Goal: Information Seeking & Learning: Learn about a topic

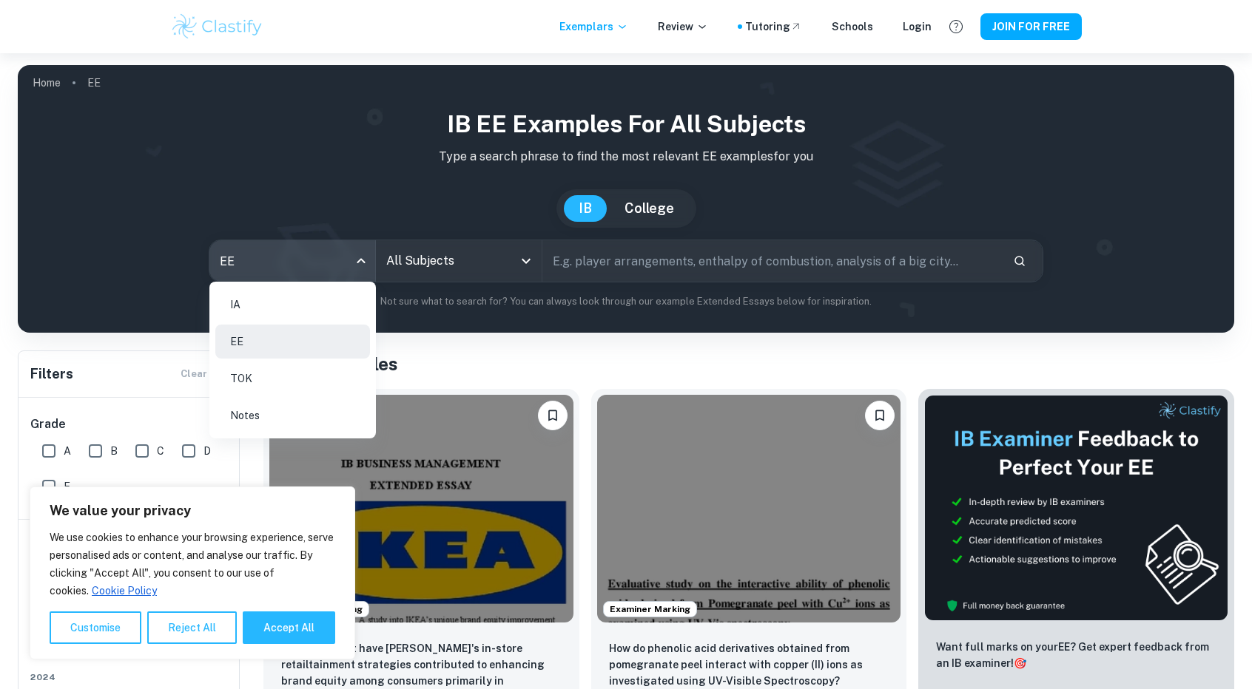
click at [305, 266] on body "We value your privacy We use cookies to enhance your browsing experience, serve…" at bounding box center [626, 397] width 1252 height 689
click at [259, 347] on li "EE" at bounding box center [292, 342] width 155 height 34
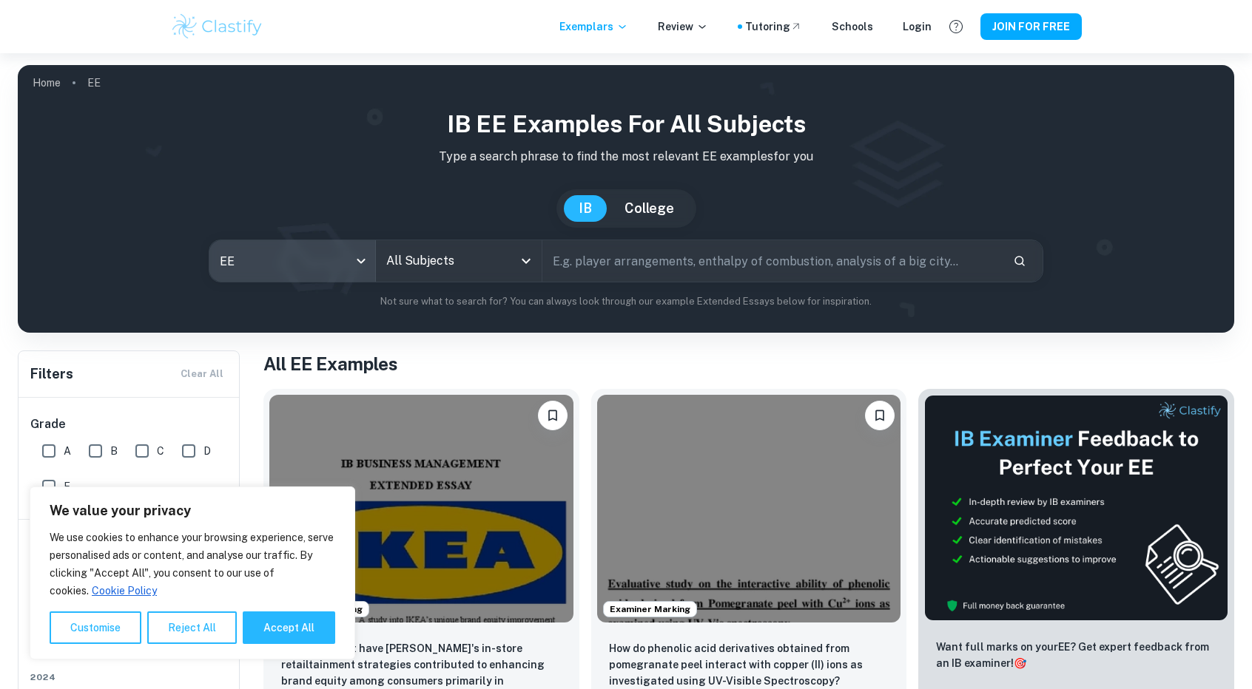
click at [482, 274] on input "All Subjects" at bounding box center [447, 261] width 130 height 28
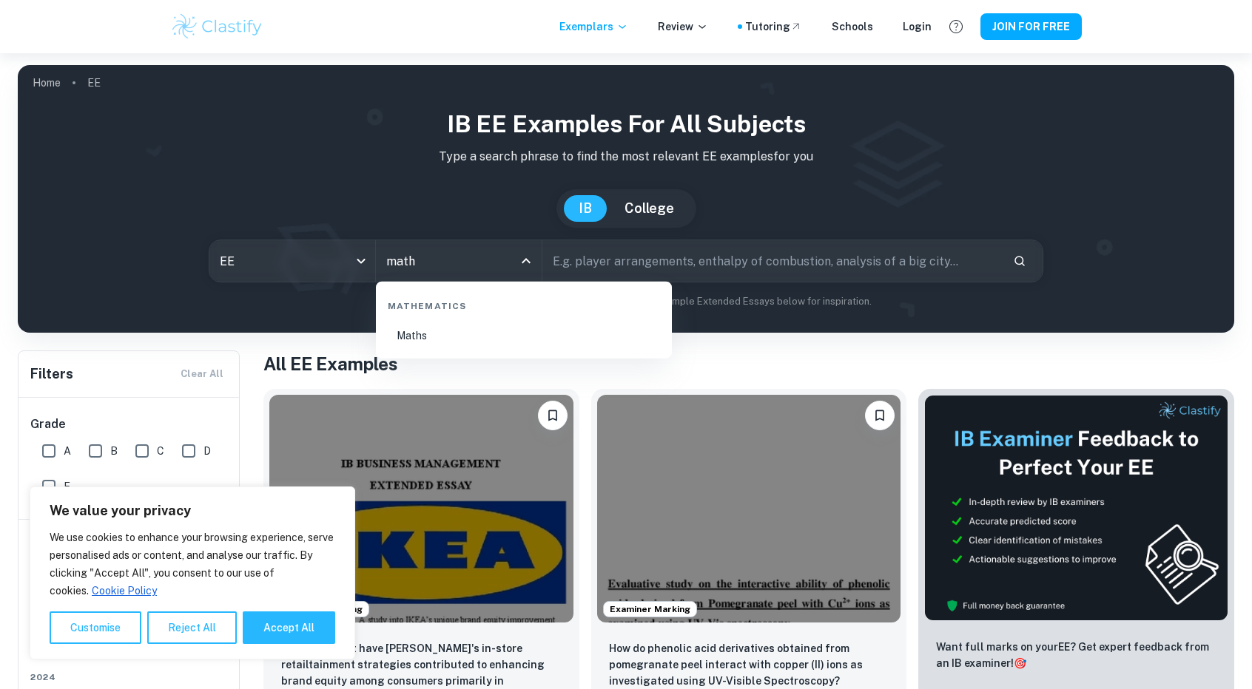
click at [495, 332] on li "Maths" at bounding box center [524, 336] width 284 height 34
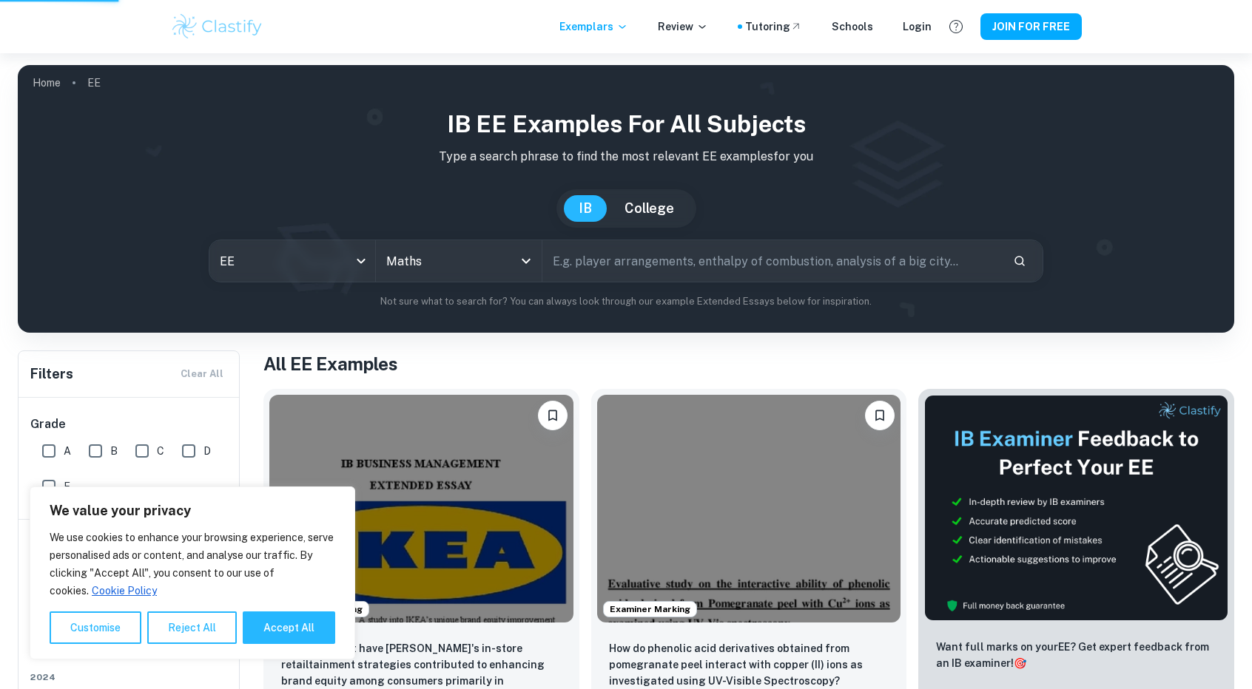
type input "Maths"
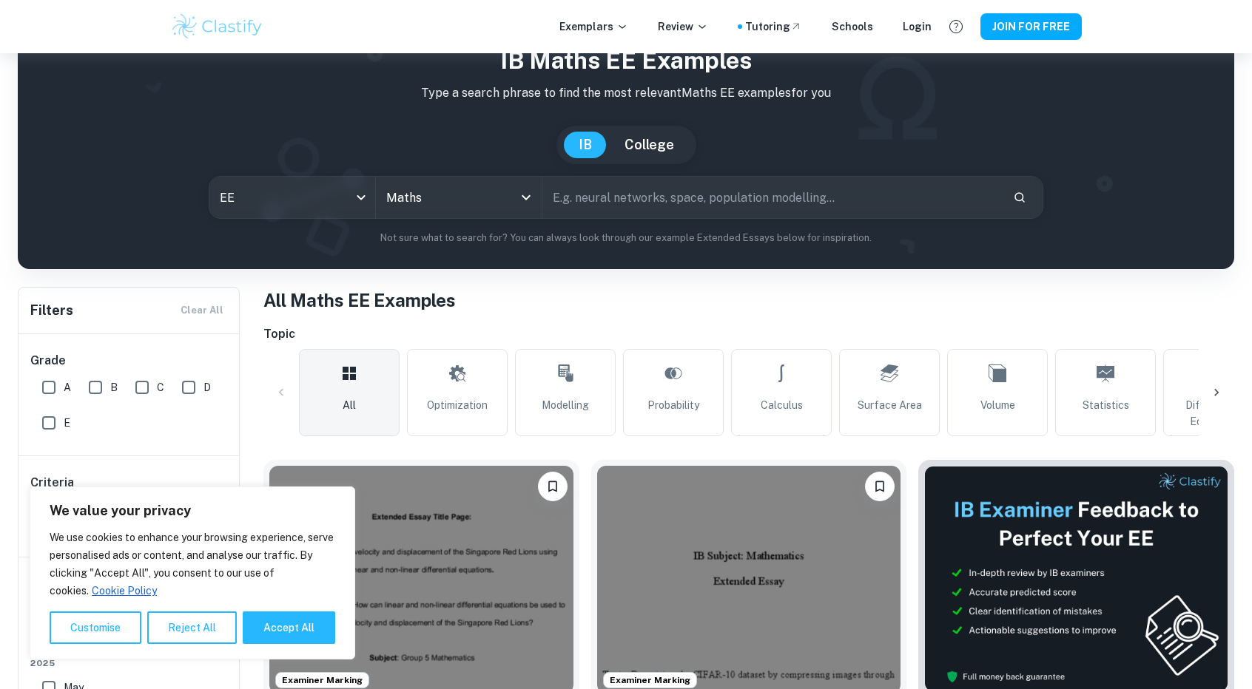
scroll to position [148, 0]
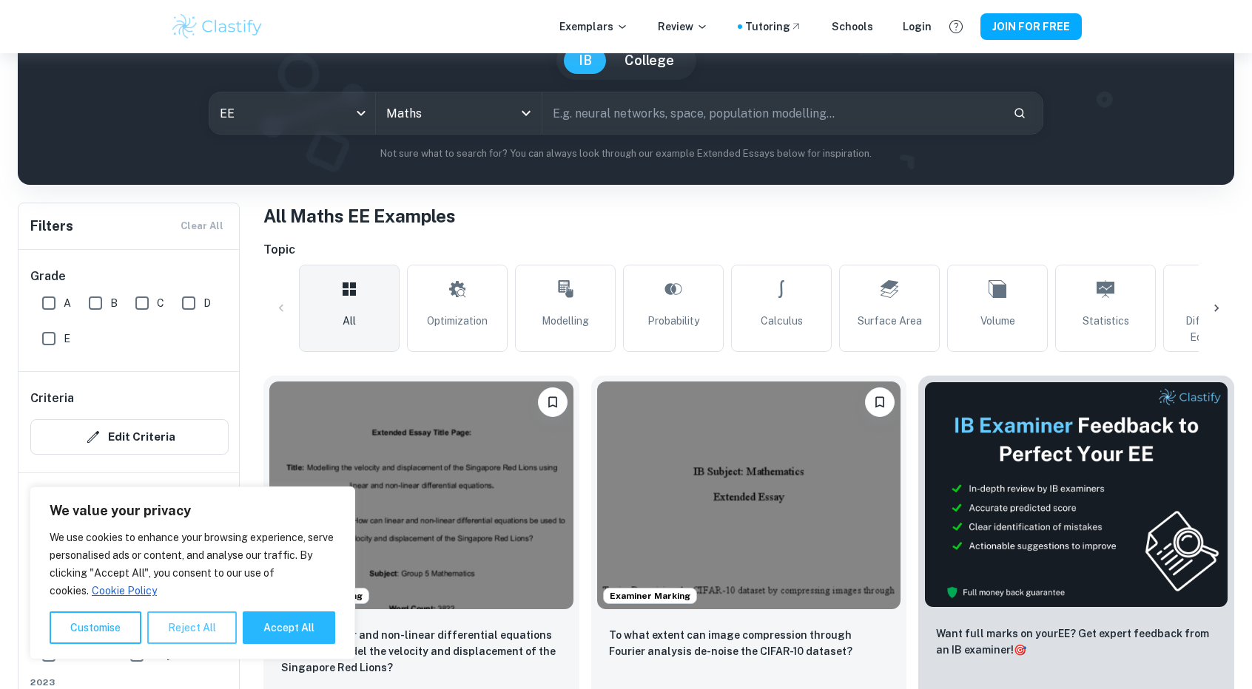
click at [191, 640] on button "Reject All" at bounding box center [192, 628] width 90 height 33
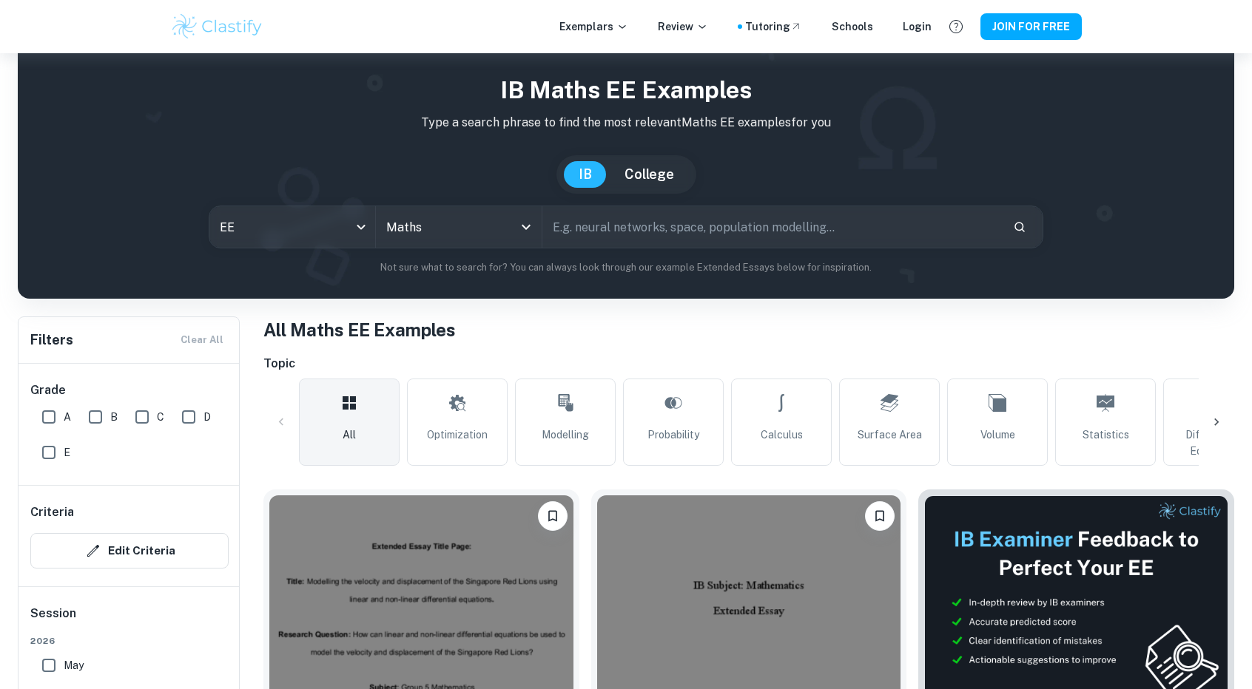
scroll to position [0, 0]
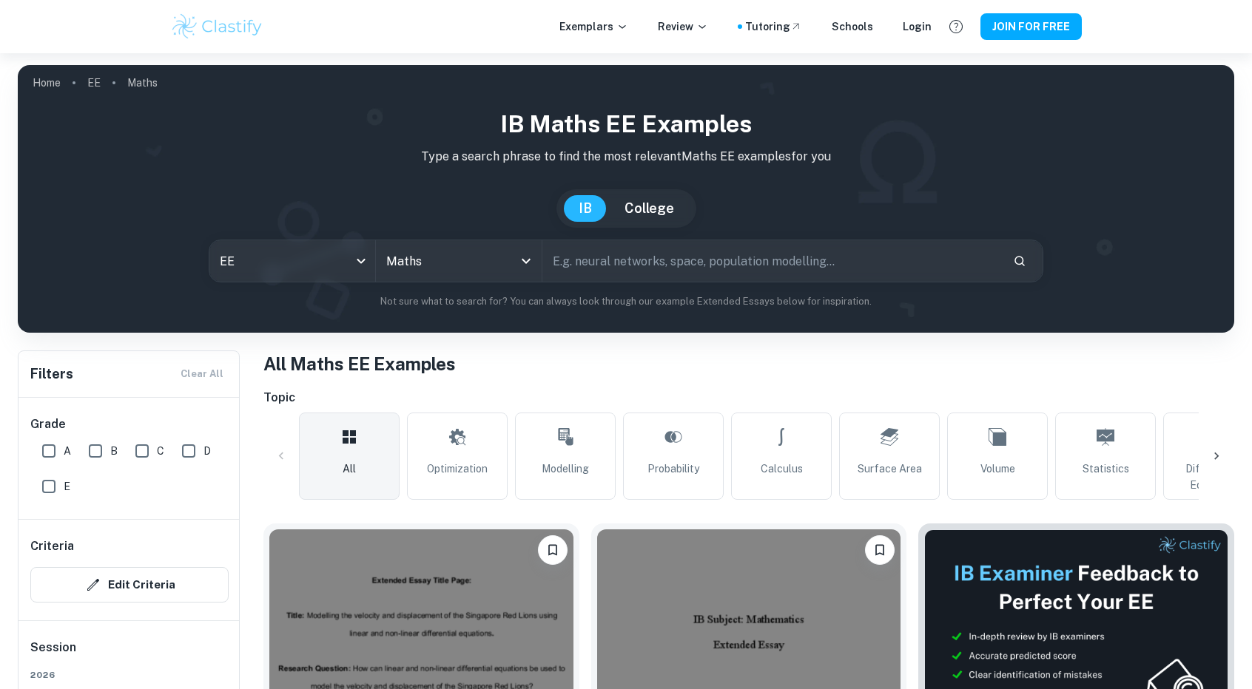
click at [649, 262] on input "text" at bounding box center [771, 260] width 459 height 41
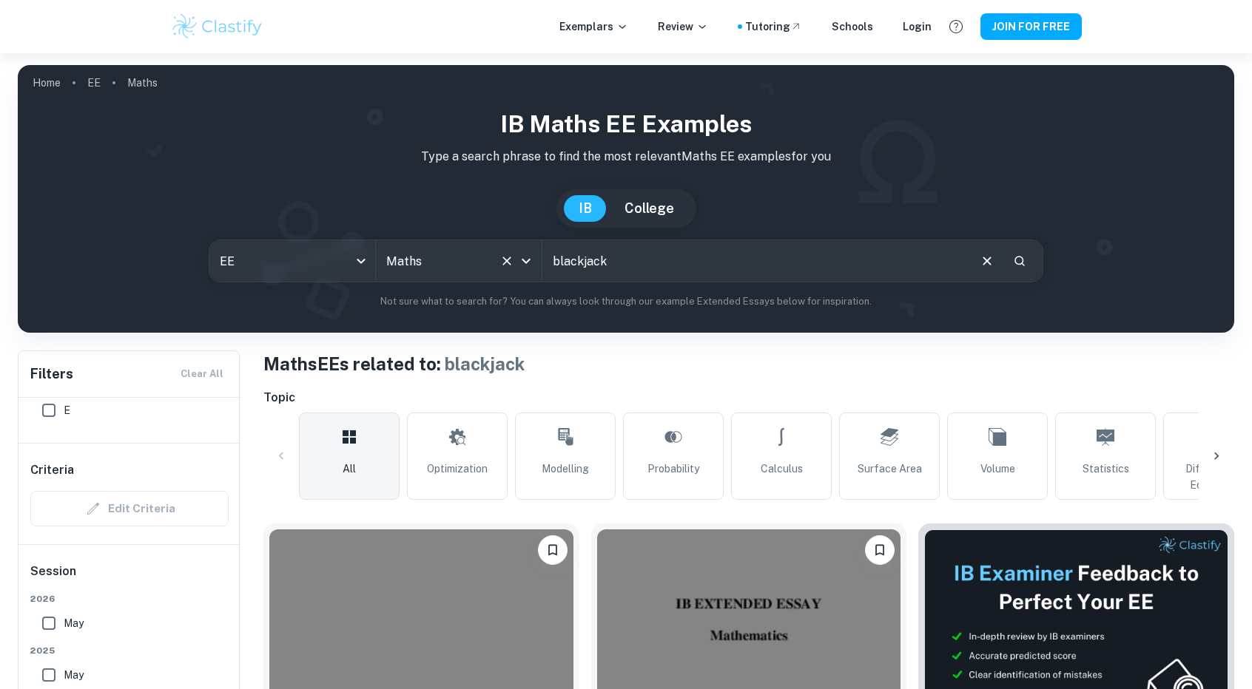
drag, startPoint x: 699, startPoint y: 267, endPoint x: 391, endPoint y: 266, distance: 307.7
click at [410, 276] on div "EE ee All Subjects Maths All Subjects blackjack ​" at bounding box center [626, 261] width 834 height 43
type input "probability"
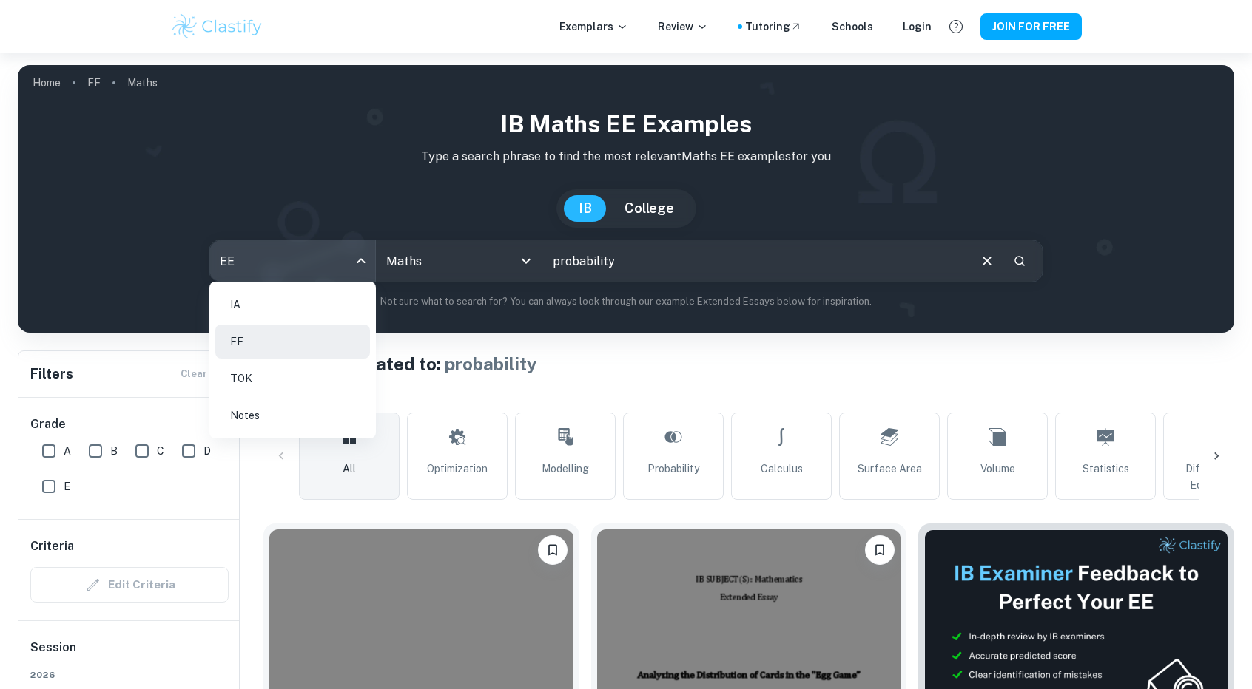
click at [319, 266] on body "We value your privacy We use cookies to enhance your browsing experience, serve…" at bounding box center [626, 397] width 1252 height 689
click at [268, 299] on li "IA" at bounding box center [292, 305] width 155 height 34
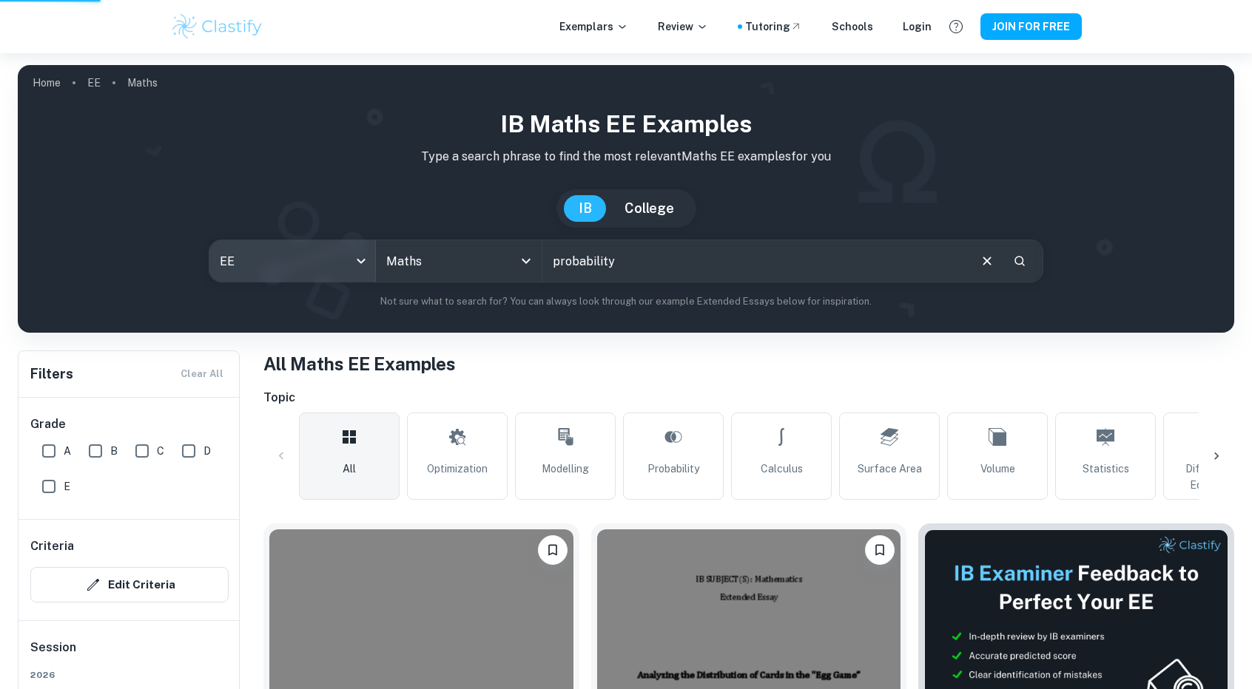
type input "ia"
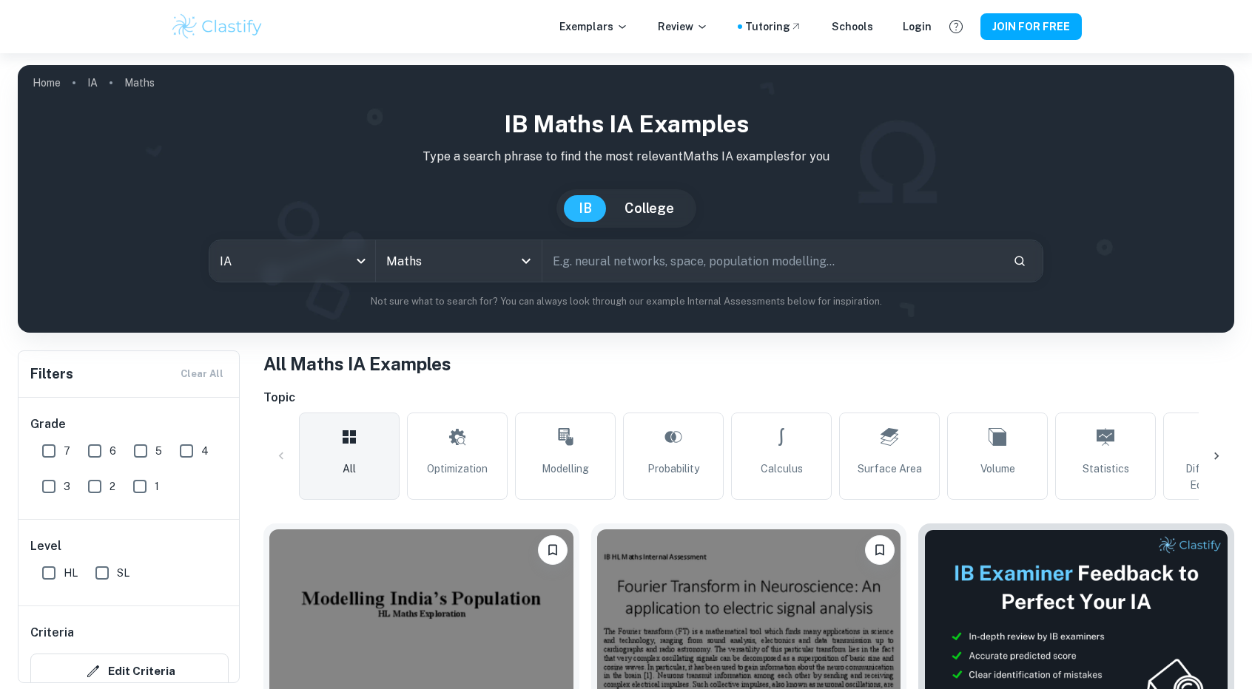
click at [579, 252] on input "text" at bounding box center [771, 260] width 459 height 41
click at [625, 465] on link "Probability" at bounding box center [673, 456] width 101 height 87
type input "Probability"
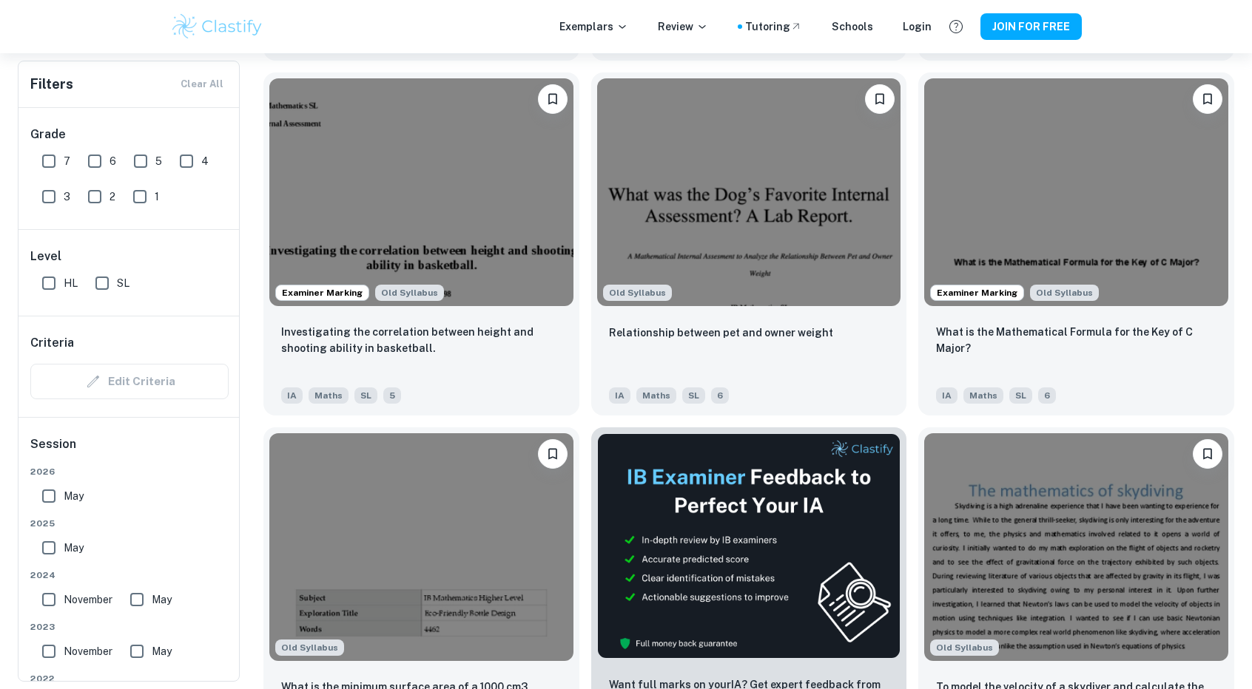
scroll to position [4068, 0]
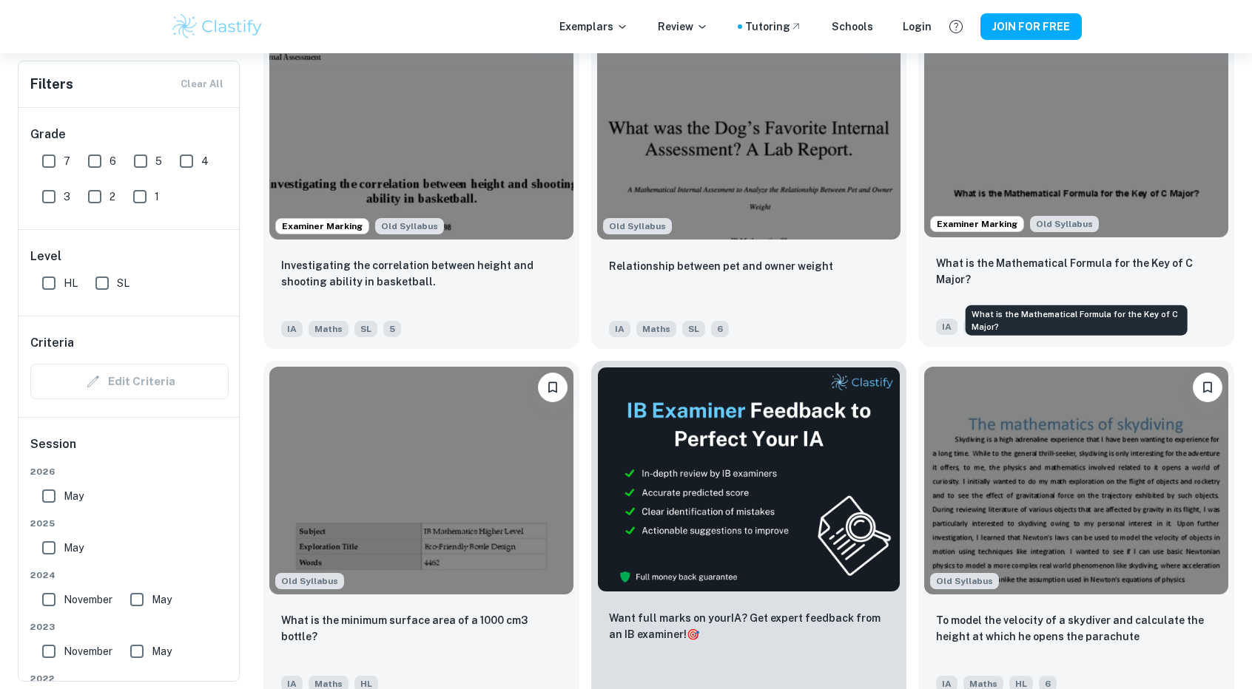
drag, startPoint x: 1024, startPoint y: 266, endPoint x: 1053, endPoint y: 269, distance: 28.4
click at [1053, 269] on p "What is the Mathematical Formula for the Key of C Major?" at bounding box center [1076, 271] width 280 height 33
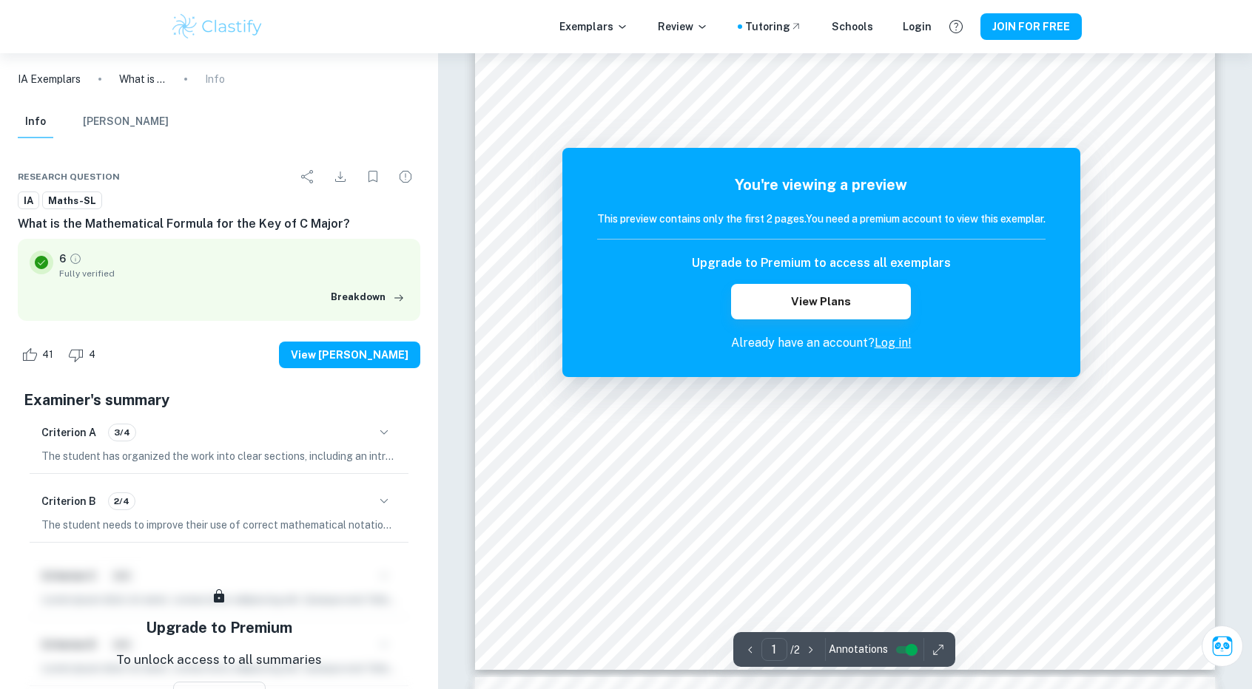
scroll to position [814, 0]
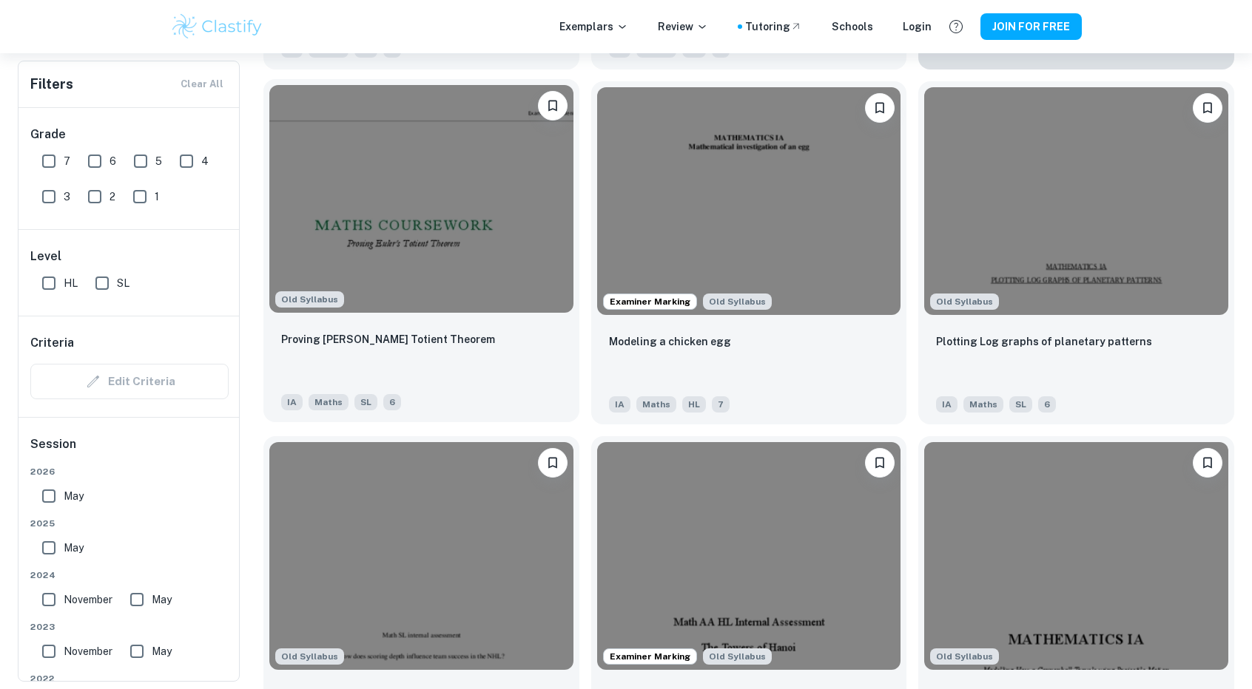
scroll to position [5104, 0]
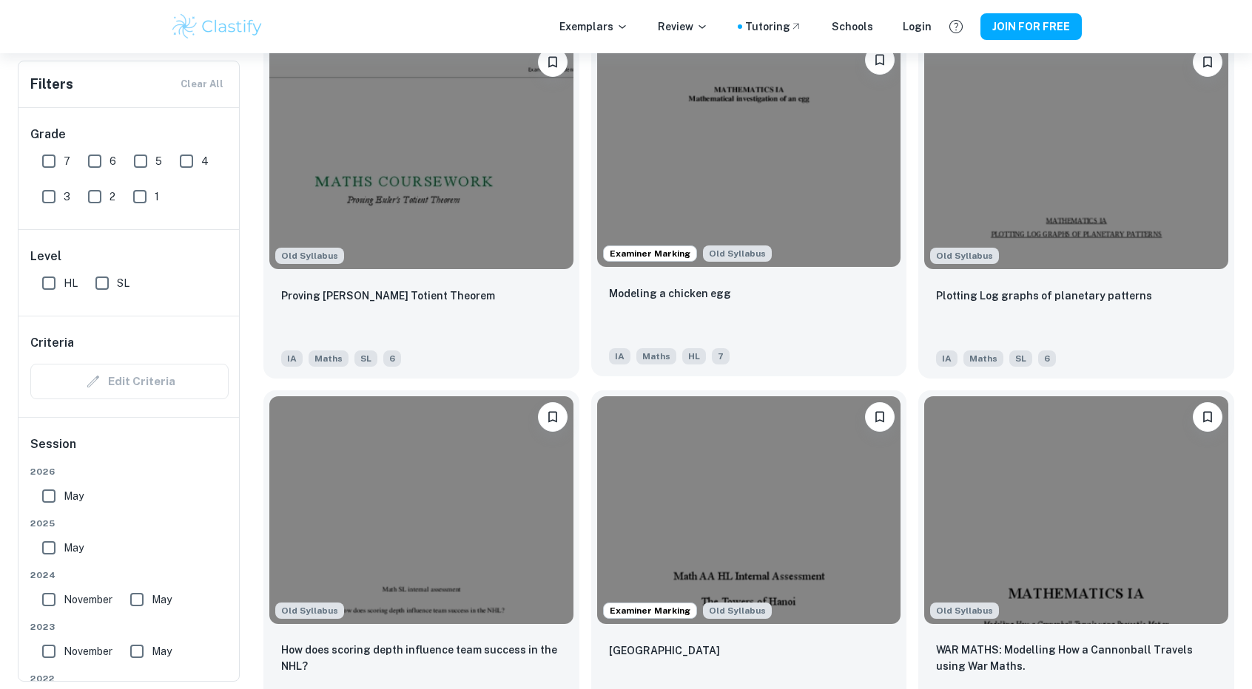
click at [790, 239] on img at bounding box center [749, 153] width 304 height 228
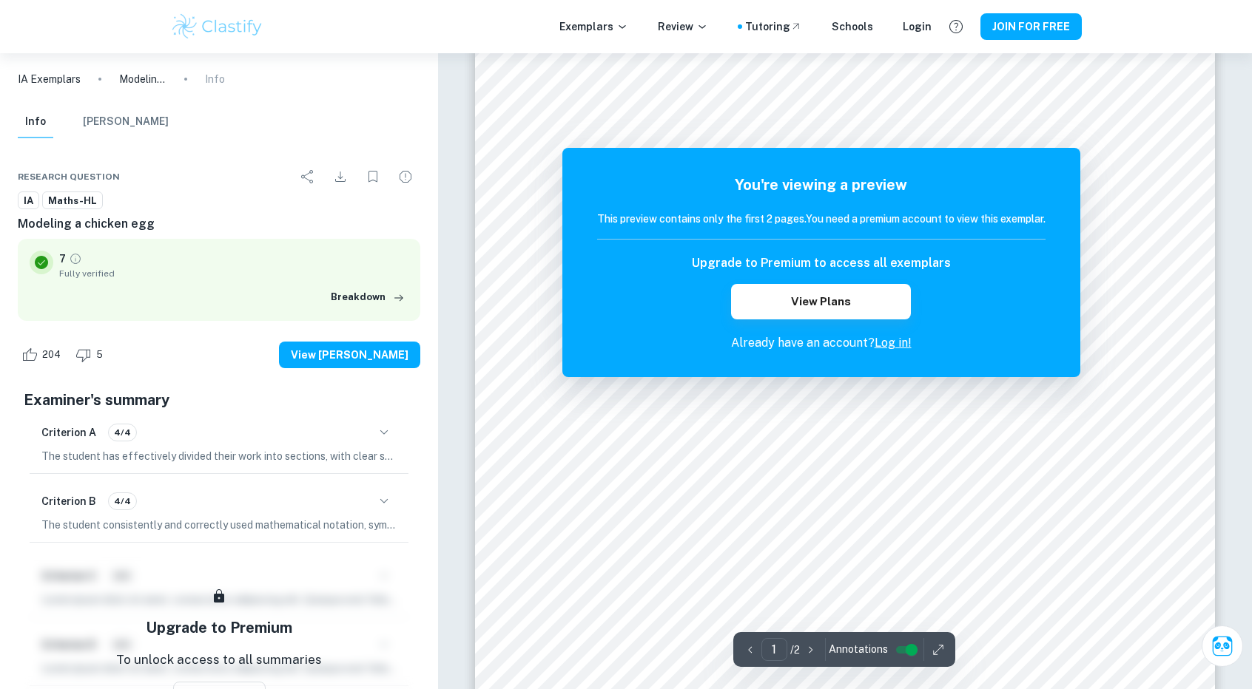
scroll to position [370, 0]
click at [858, 304] on button "View Plans" at bounding box center [820, 302] width 179 height 36
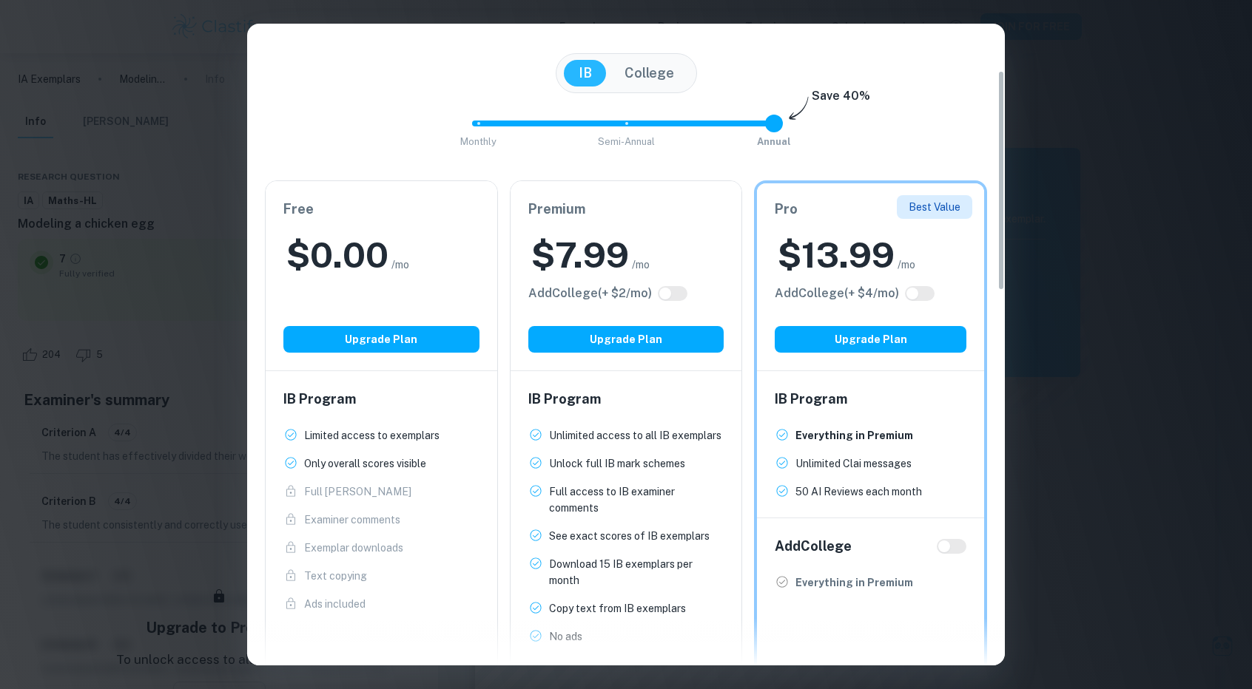
scroll to position [74, 0]
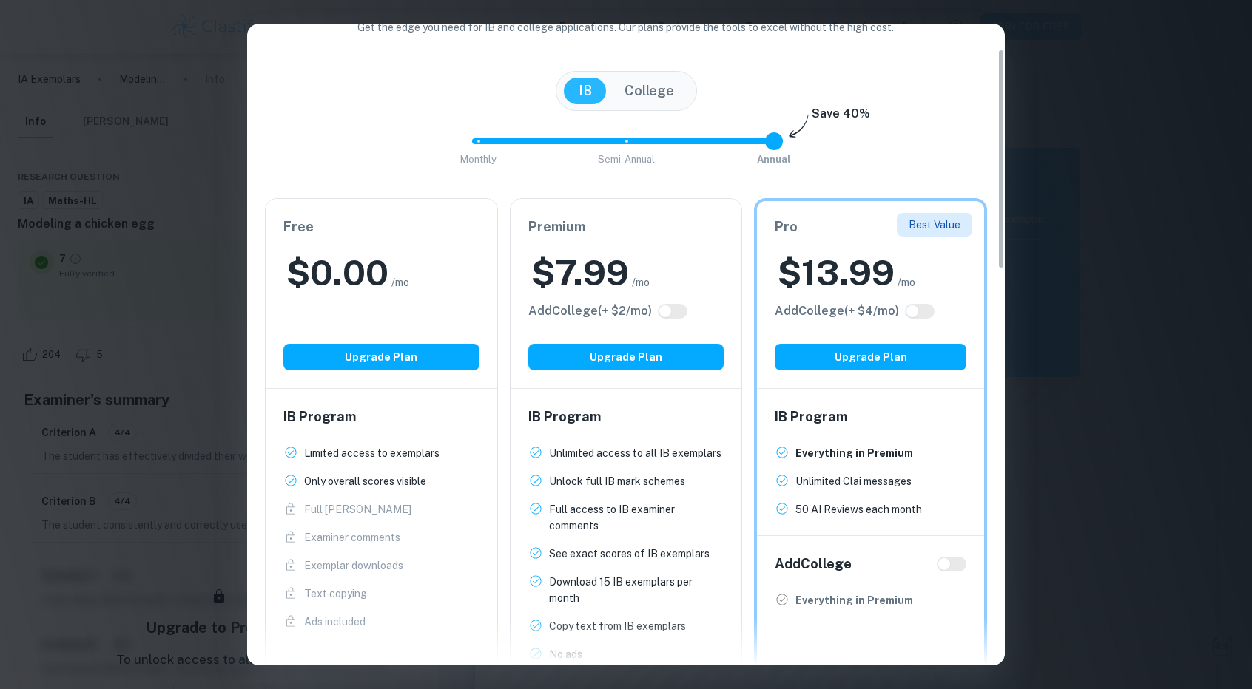
click at [1056, 75] on div "Easily Ace Your IB Coursework & Crush College Essays. Get Clastify Premium Get …" at bounding box center [626, 344] width 1252 height 689
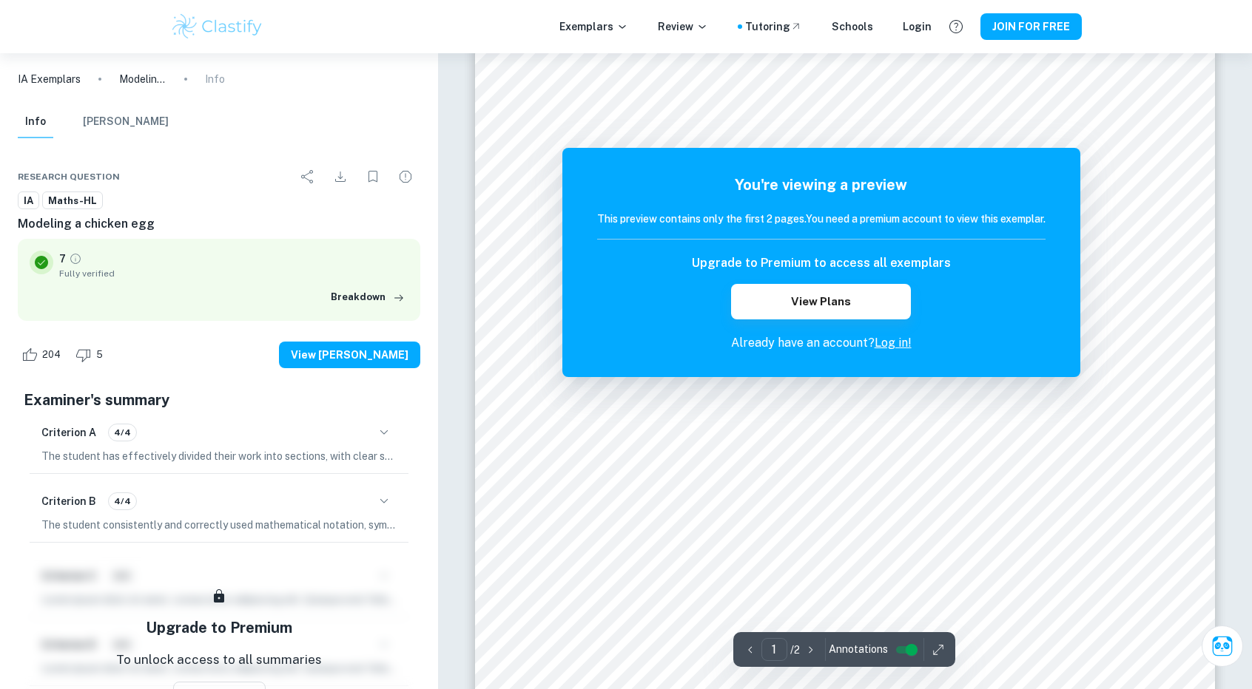
scroll to position [740, 0]
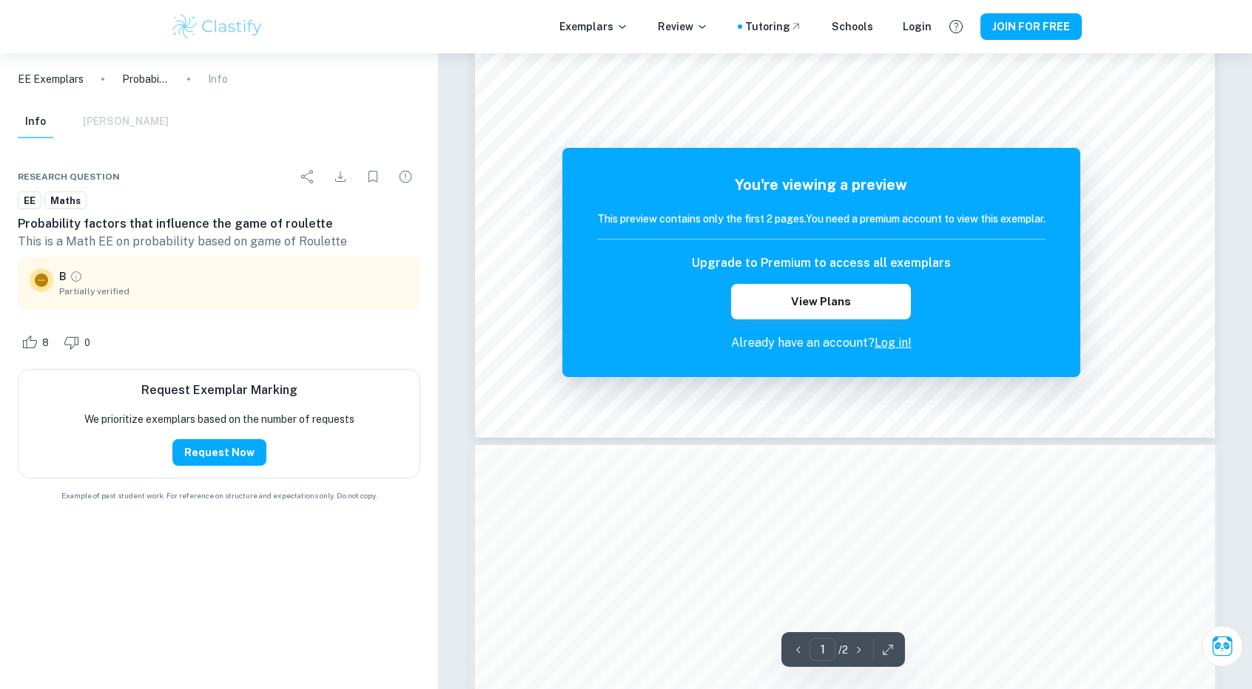
scroll to position [1110, 0]
